Goal: Find specific page/section: Find specific page/section

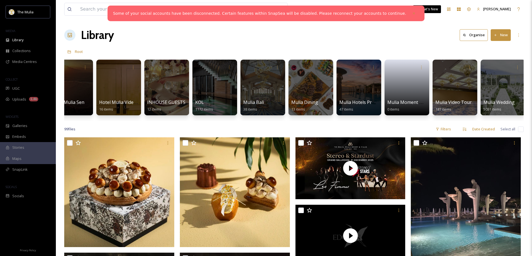
scroll to position [0, 693]
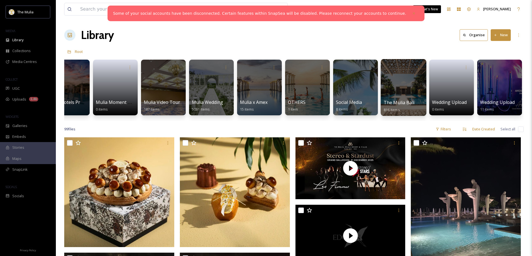
click at [409, 107] on div "The Mulia Bali 816 items" at bounding box center [403, 106] width 40 height 14
click at [403, 104] on span "The Mulia Bali" at bounding box center [398, 103] width 31 height 6
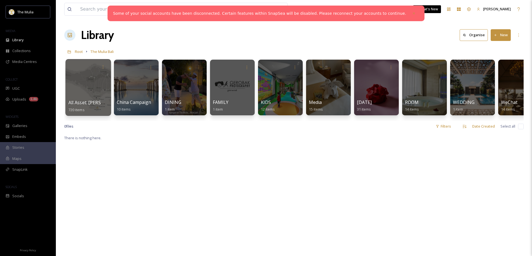
click at [86, 104] on span "All Asset: [PERSON_NAME]" at bounding box center [96, 103] width 56 height 6
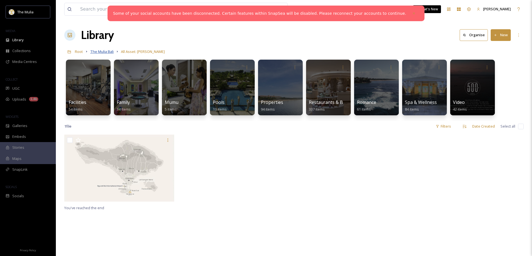
click at [112, 54] on span "The Mulia Bali" at bounding box center [101, 51] width 23 height 5
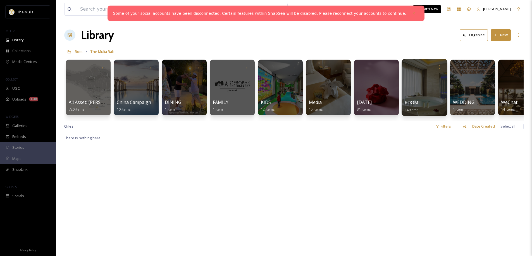
click at [411, 103] on span "ROOM" at bounding box center [411, 103] width 14 height 6
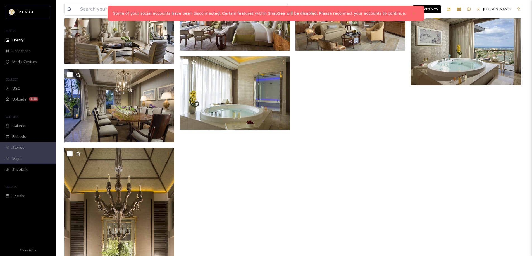
scroll to position [214, 0]
